Goal: Task Accomplishment & Management: Complete application form

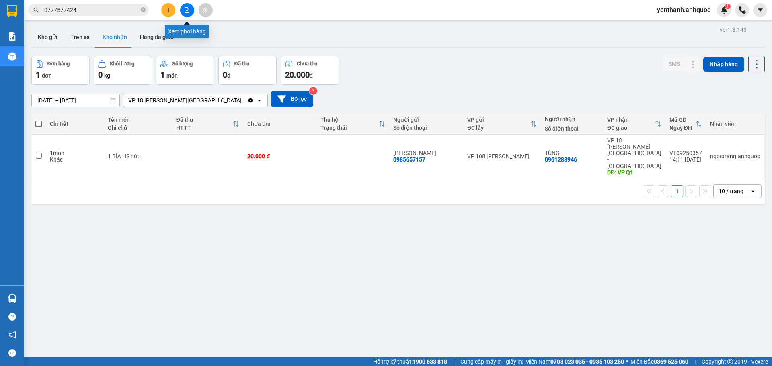
click at [188, 13] on button at bounding box center [187, 10] width 14 height 14
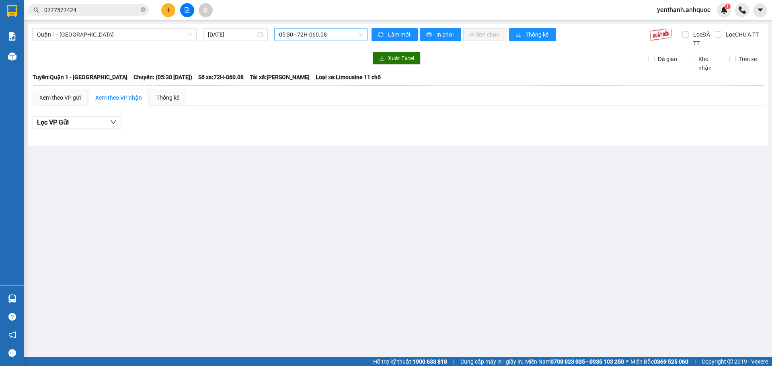
click at [328, 33] on span "05:30 - 72H-060.08" at bounding box center [321, 35] width 84 height 12
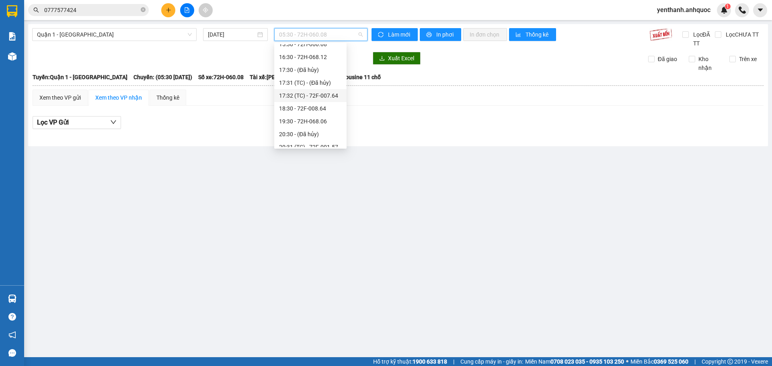
scroll to position [161, 0]
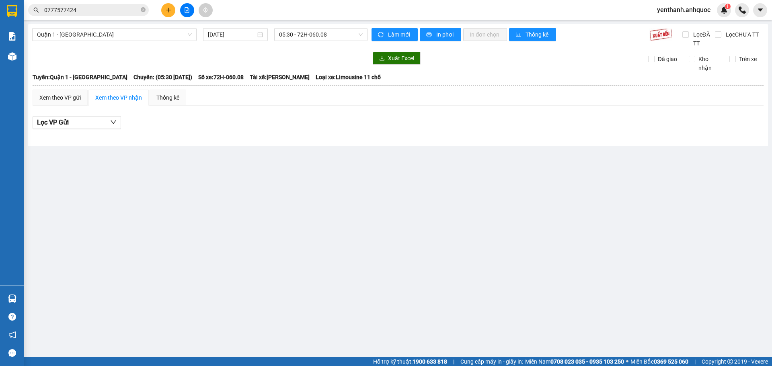
click at [170, 27] on div "Quận 1 - [GEOGRAPHIC_DATA] [DATE] 05:30 - 72H-060.08 Làm mới In phơi In đơn chọ…" at bounding box center [398, 85] width 740 height 122
click at [173, 40] on span "Quận 1 - [GEOGRAPHIC_DATA]" at bounding box center [114, 35] width 155 height 12
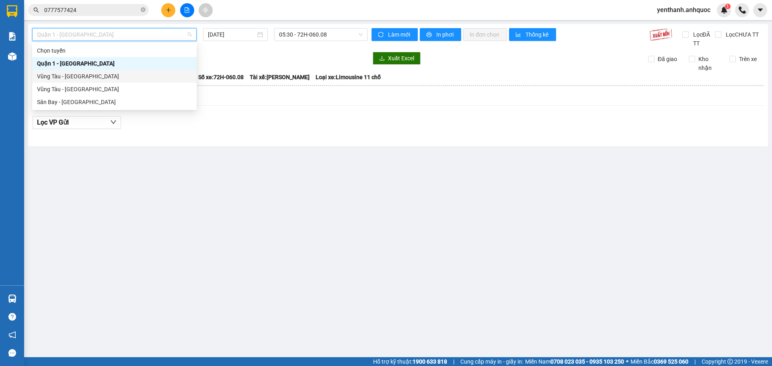
click at [149, 76] on div "Vũng Tàu - [GEOGRAPHIC_DATA]" at bounding box center [114, 76] width 155 height 9
type input "[DATE]"
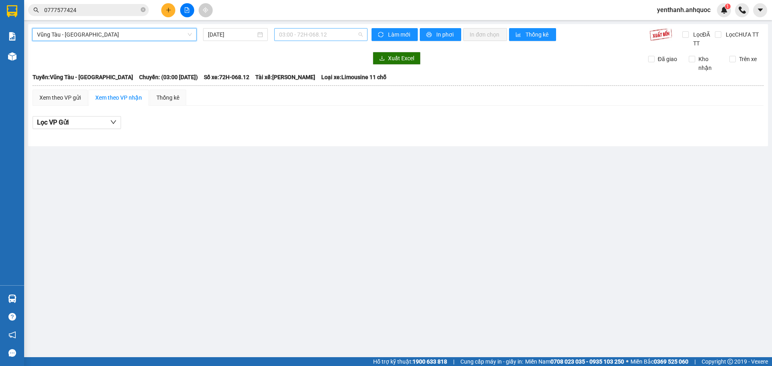
click at [347, 38] on span "03:00 - 72H-068.12" at bounding box center [321, 35] width 84 height 12
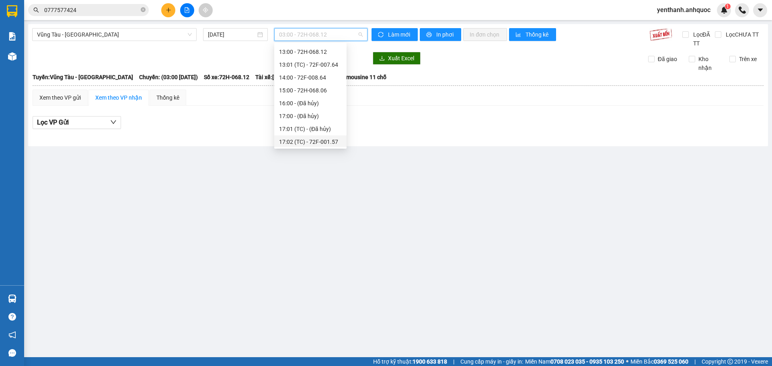
scroll to position [193, 0]
click at [321, 128] on div "18:00 - 72F-004.39" at bounding box center [310, 127] width 63 height 9
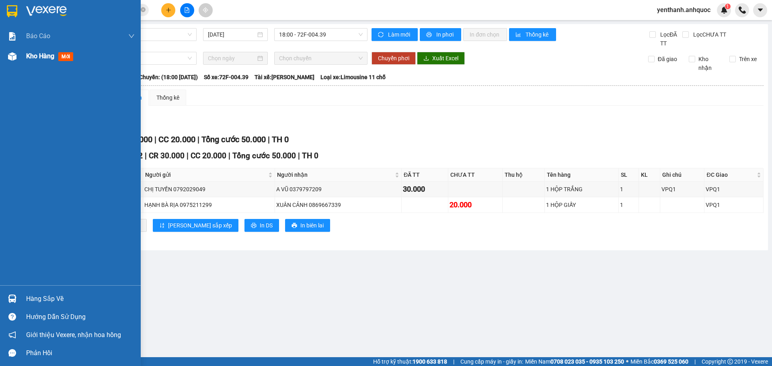
click at [3, 60] on div "Kho hàng mới" at bounding box center [70, 56] width 141 height 20
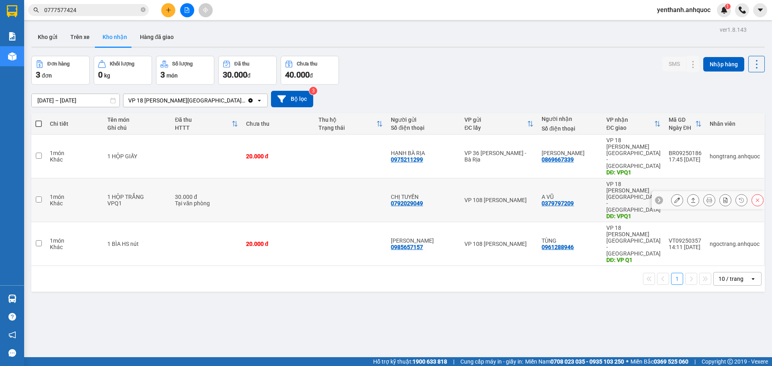
click at [671, 193] on button at bounding box center [676, 200] width 11 height 14
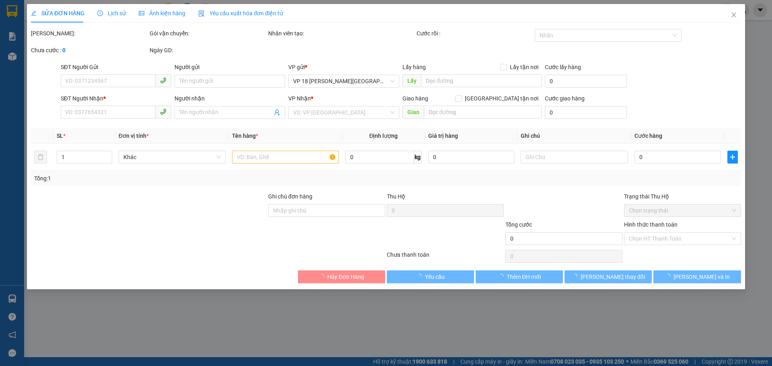
type input "0792029049"
type input "CHỊ TUYỀN"
type input "0379797209"
type input "A VŨ"
type input "VPQ1"
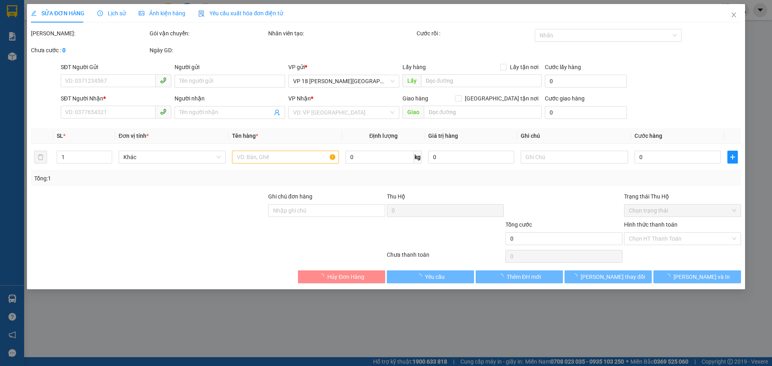
type input "30.000"
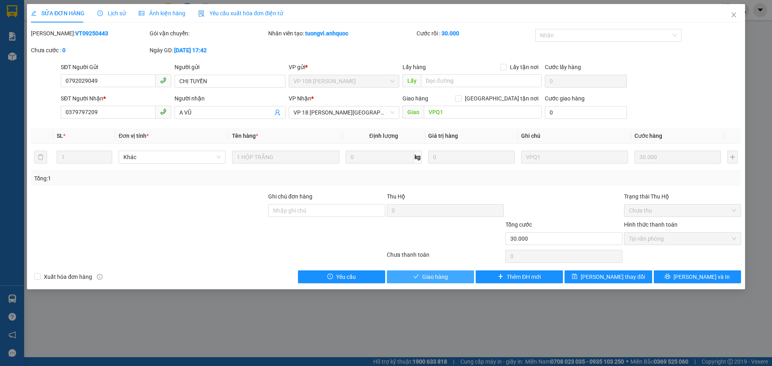
click at [428, 274] on span "Giao hàng" at bounding box center [435, 277] width 26 height 9
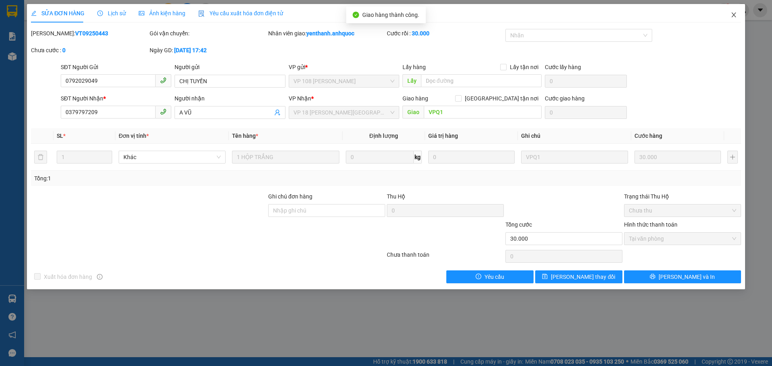
click at [736, 16] on icon "close" at bounding box center [733, 15] width 6 height 6
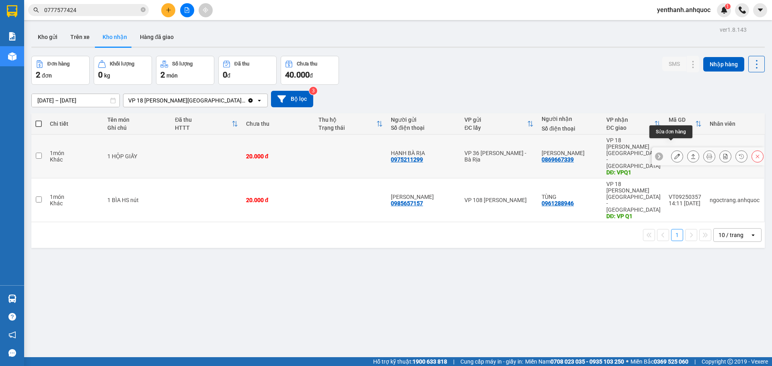
click at [674, 154] on icon at bounding box center [677, 157] width 6 height 6
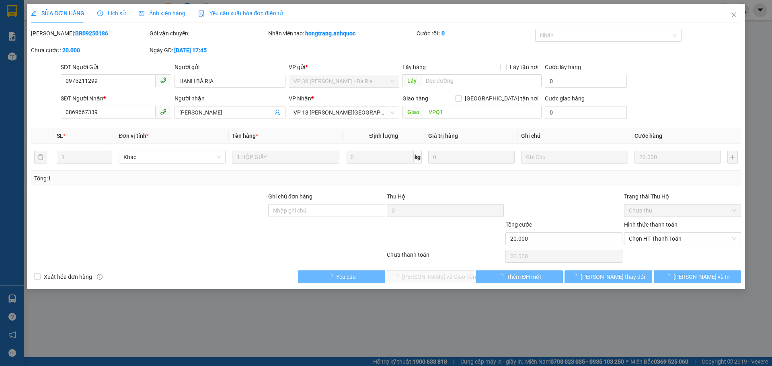
type input "0975211299"
type input "HẠNH BÀ RỊA"
type input "0869667339"
type input "[PERSON_NAME]"
type input "VPQ1"
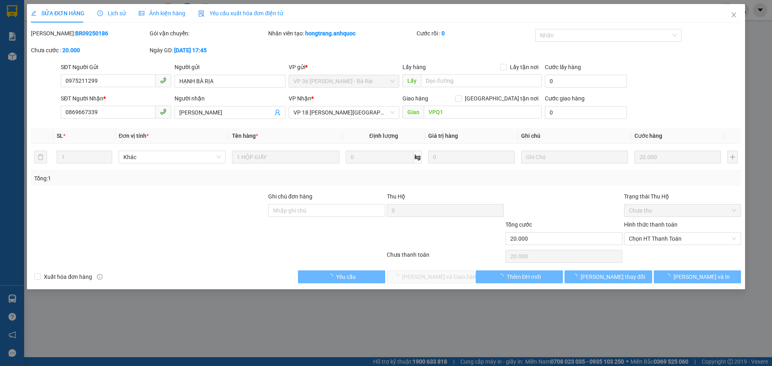
type input "20.000"
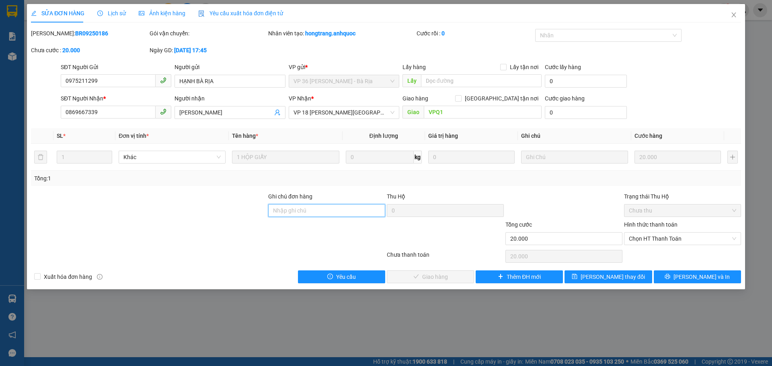
click at [346, 210] on input "Ghi chú đơn hàng" at bounding box center [326, 210] width 117 height 13
click at [640, 241] on span "Chọn HT Thanh Toán" at bounding box center [682, 239] width 107 height 12
type input "SCB 13/9 THANH"
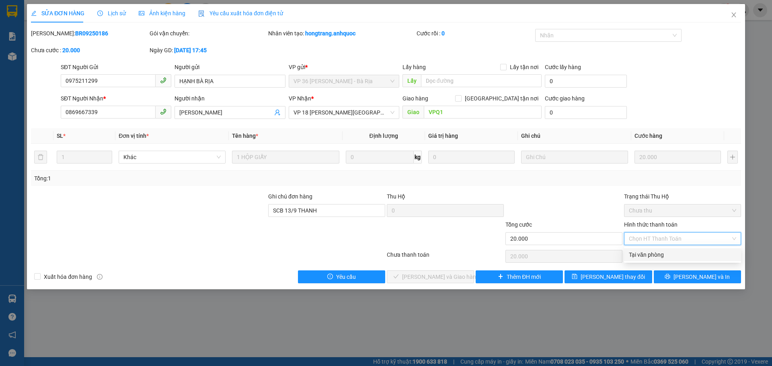
click at [651, 250] on div "Tại văn phòng" at bounding box center [682, 254] width 107 height 9
type input "0"
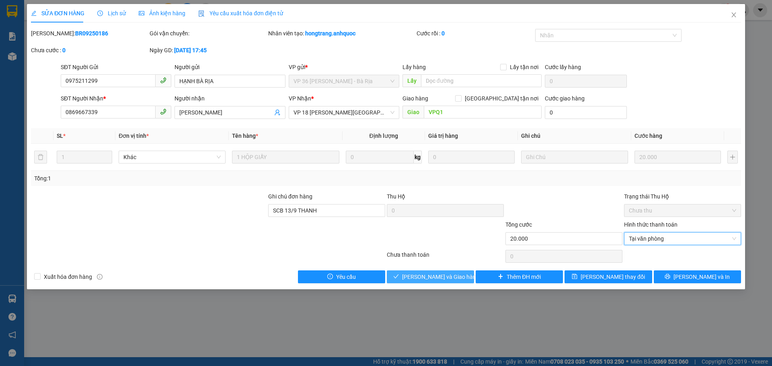
click at [424, 278] on span "[PERSON_NAME] và Giao hàng" at bounding box center [440, 277] width 77 height 9
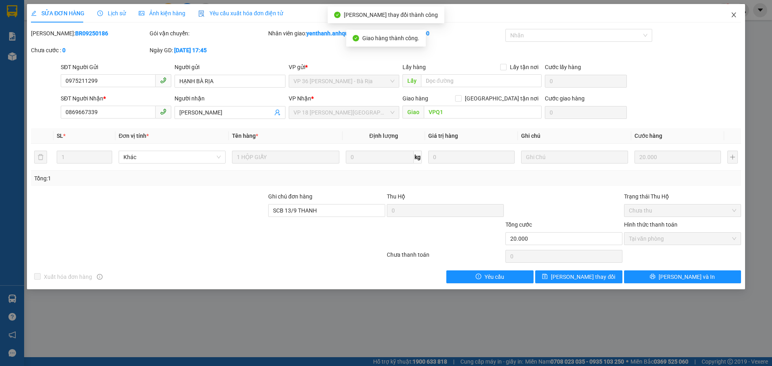
click at [735, 14] on icon "close" at bounding box center [733, 15] width 6 height 6
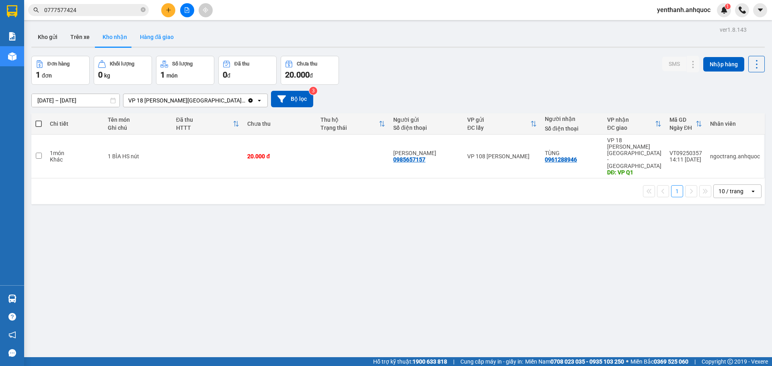
click at [152, 39] on button "Hàng đã giao" at bounding box center [156, 36] width 47 height 19
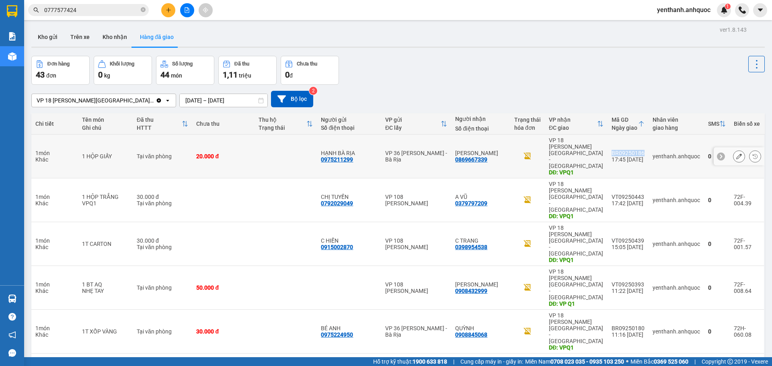
drag, startPoint x: 638, startPoint y: 144, endPoint x: 607, endPoint y: 145, distance: 31.0
click at [611, 150] on div "BR09250186" at bounding box center [627, 153] width 33 height 6
copy div "BR09250186"
drag, startPoint x: 492, startPoint y: 150, endPoint x: 459, endPoint y: 152, distance: 33.4
click at [459, 152] on div "XUÂN CẢNH 0869667339" at bounding box center [480, 156] width 51 height 13
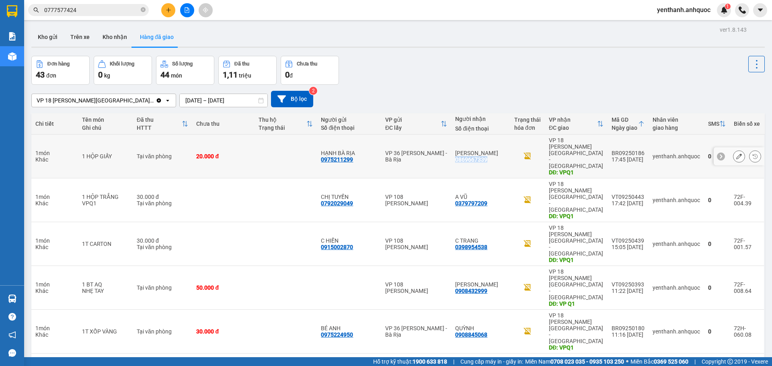
copy div "0869667339"
click at [120, 40] on button "Kho nhận" at bounding box center [114, 36] width 37 height 19
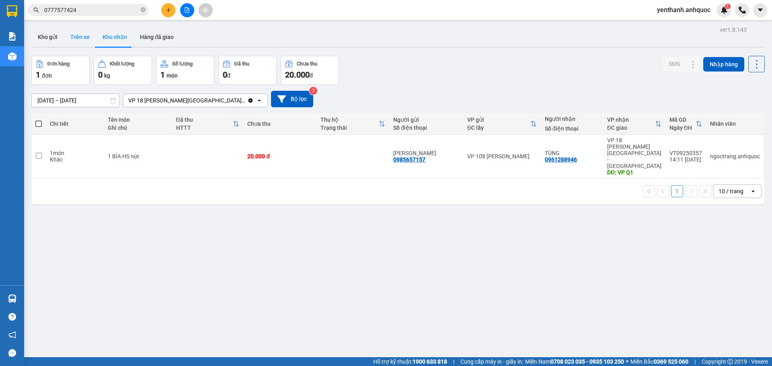
click at [80, 39] on button "Trên xe" at bounding box center [80, 36] width 32 height 19
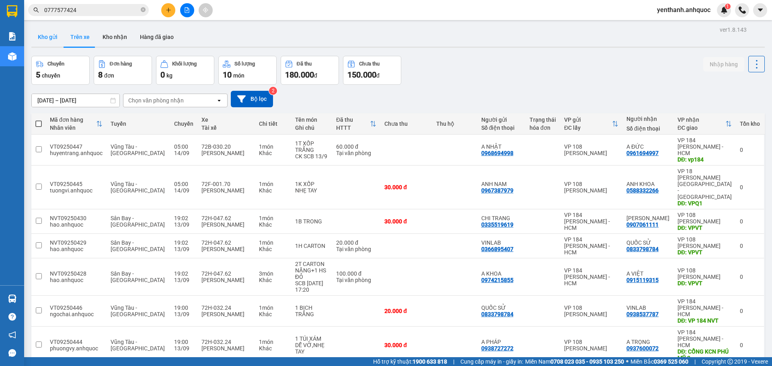
click at [49, 41] on button "Kho gửi" at bounding box center [47, 36] width 33 height 19
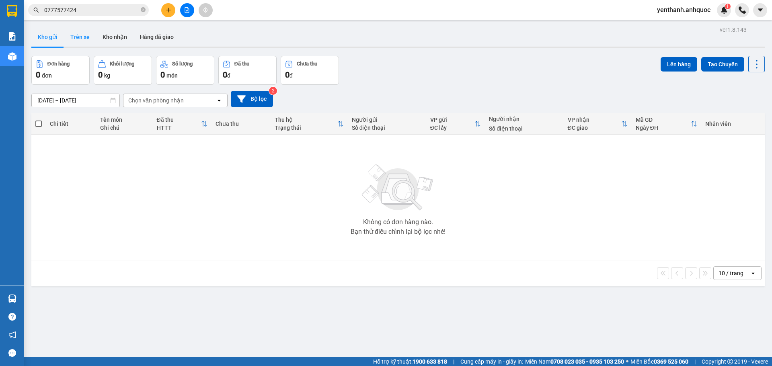
click at [82, 40] on button "Trên xe" at bounding box center [80, 36] width 32 height 19
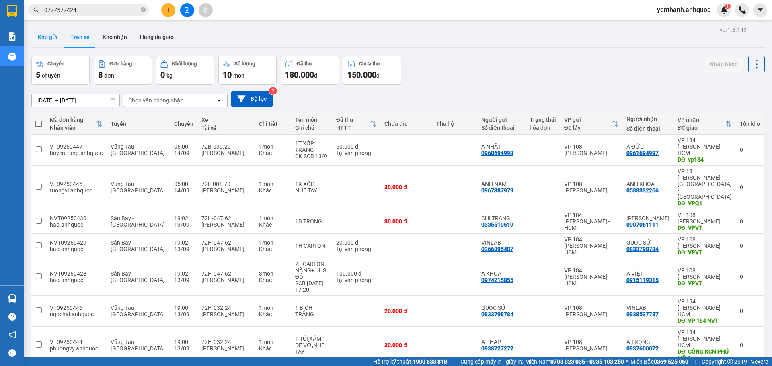
click at [45, 39] on button "Kho gửi" at bounding box center [47, 36] width 33 height 19
